Goal: Information Seeking & Learning: Learn about a topic

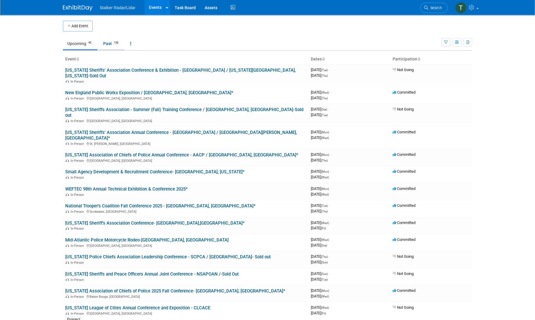
click at [106, 40] on link "Past 136" at bounding box center [112, 43] width 26 height 11
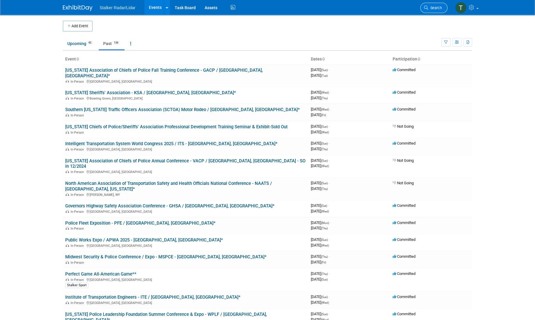
click at [430, 9] on span "Search" at bounding box center [435, 8] width 14 height 4
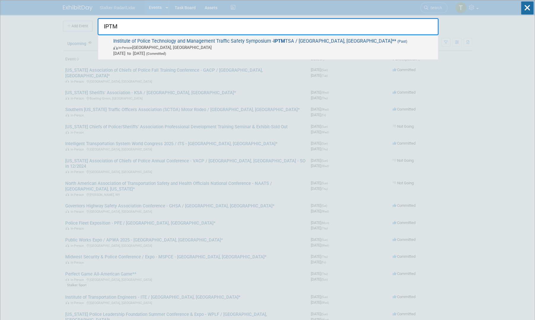
type input "IPTM"
click at [155, 40] on span "Institute of Police Technology and Management Traffic Safety Symposium - IPTM T…" at bounding box center [272, 47] width 323 height 18
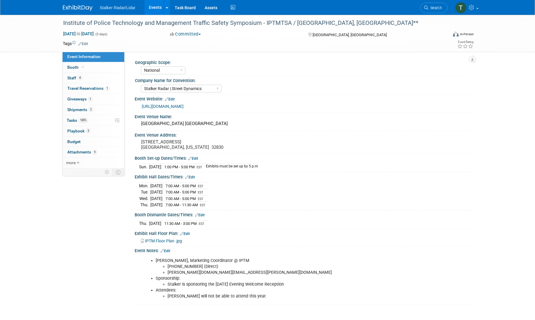
select select "National"
select select "Stalker Radar | Street Dynamics"
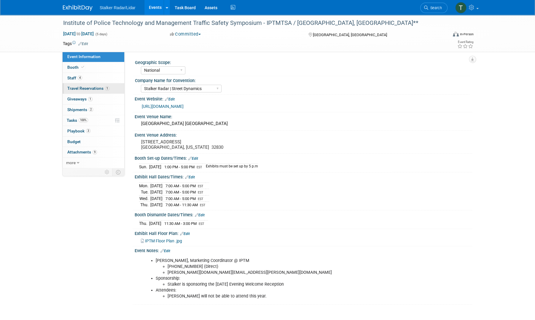
click at [78, 88] on span "Travel Reservations 1" at bounding box center [88, 88] width 42 height 5
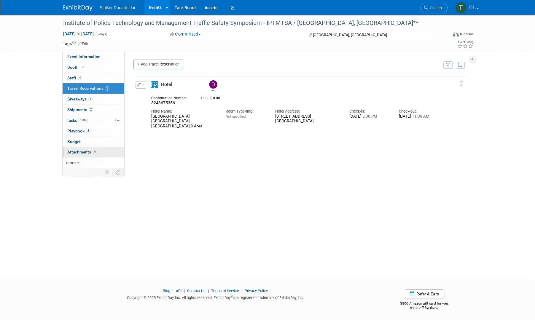
click at [75, 151] on span "Attachments 9" at bounding box center [82, 152] width 30 height 5
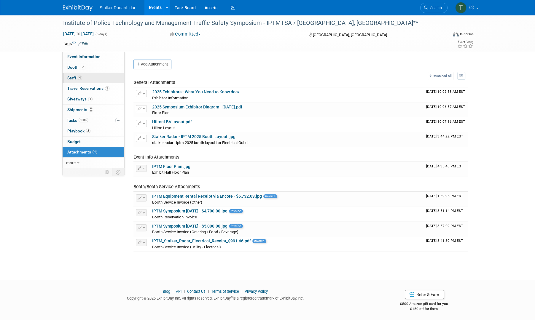
click at [76, 79] on span "Staff 4" at bounding box center [74, 78] width 15 height 5
